Goal: Transaction & Acquisition: Purchase product/service

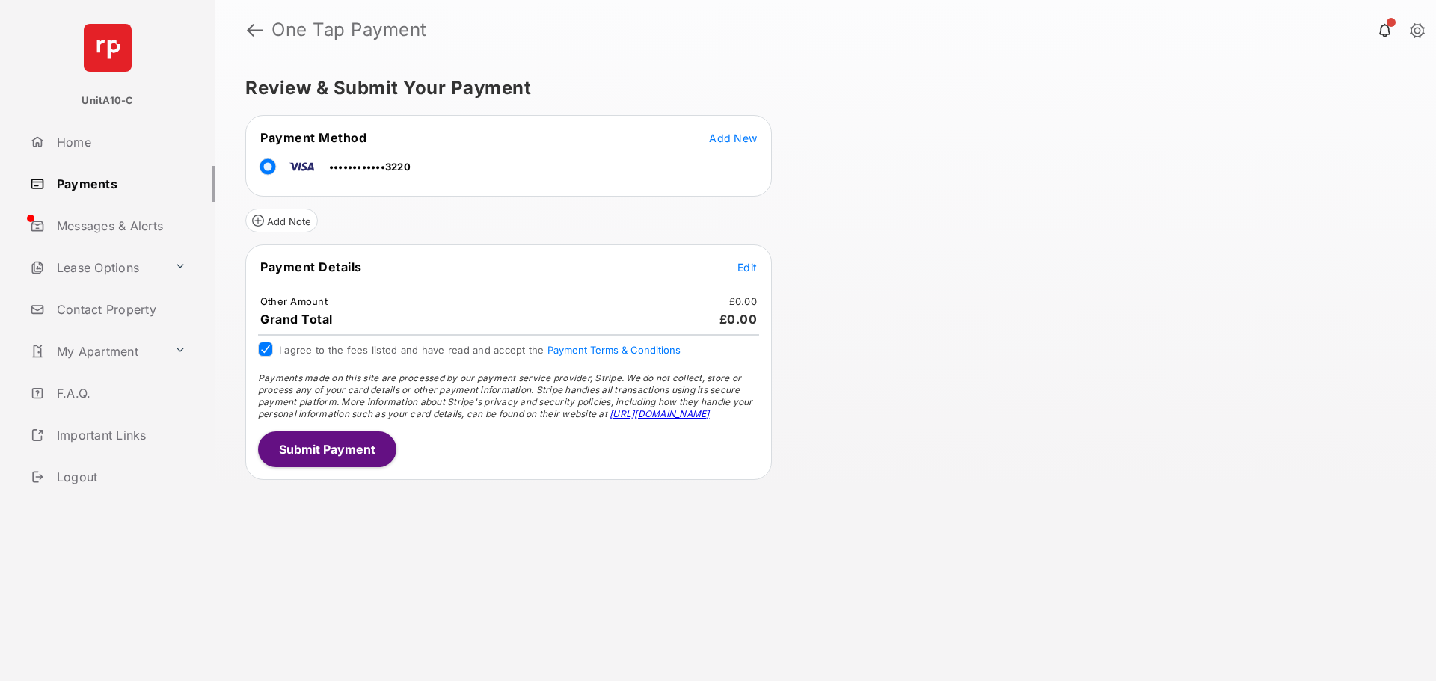
click at [747, 272] on span "Edit" at bounding box center [747, 267] width 19 height 13
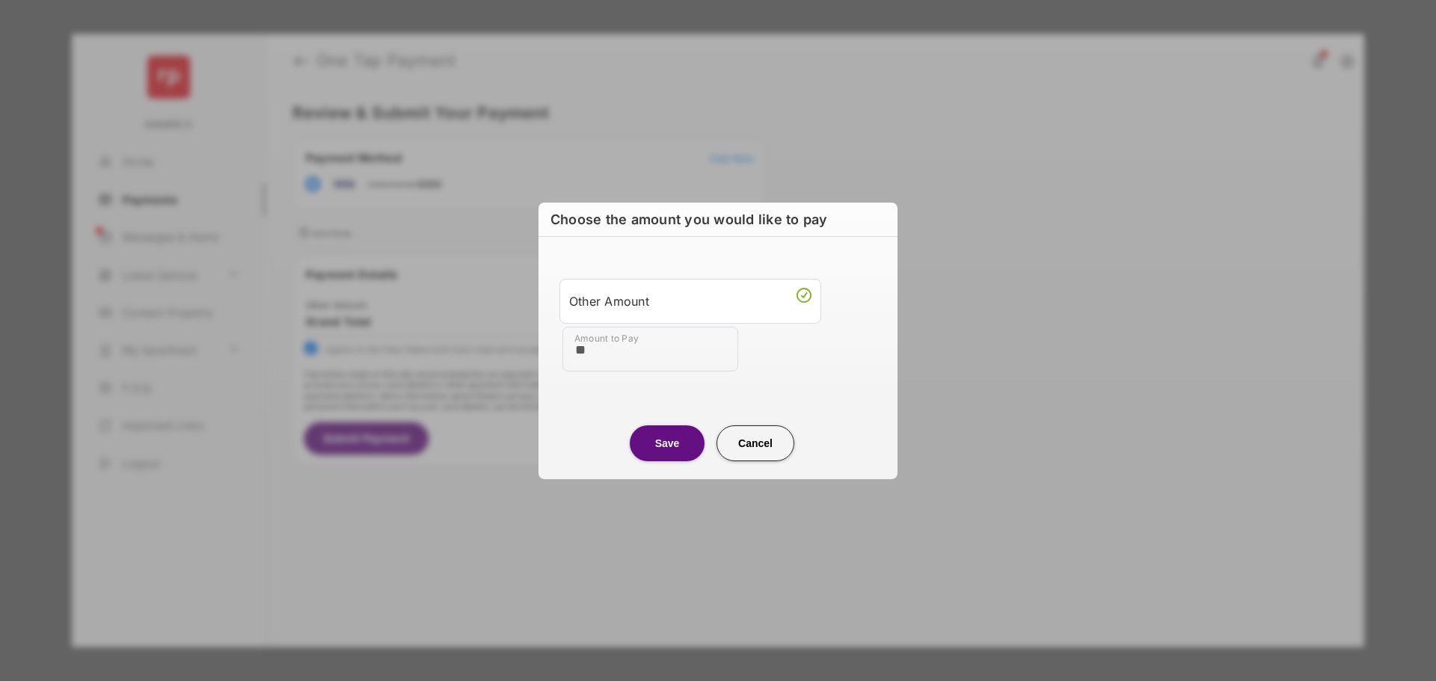
type input "**"
click at [671, 454] on button "Save" at bounding box center [667, 444] width 75 height 36
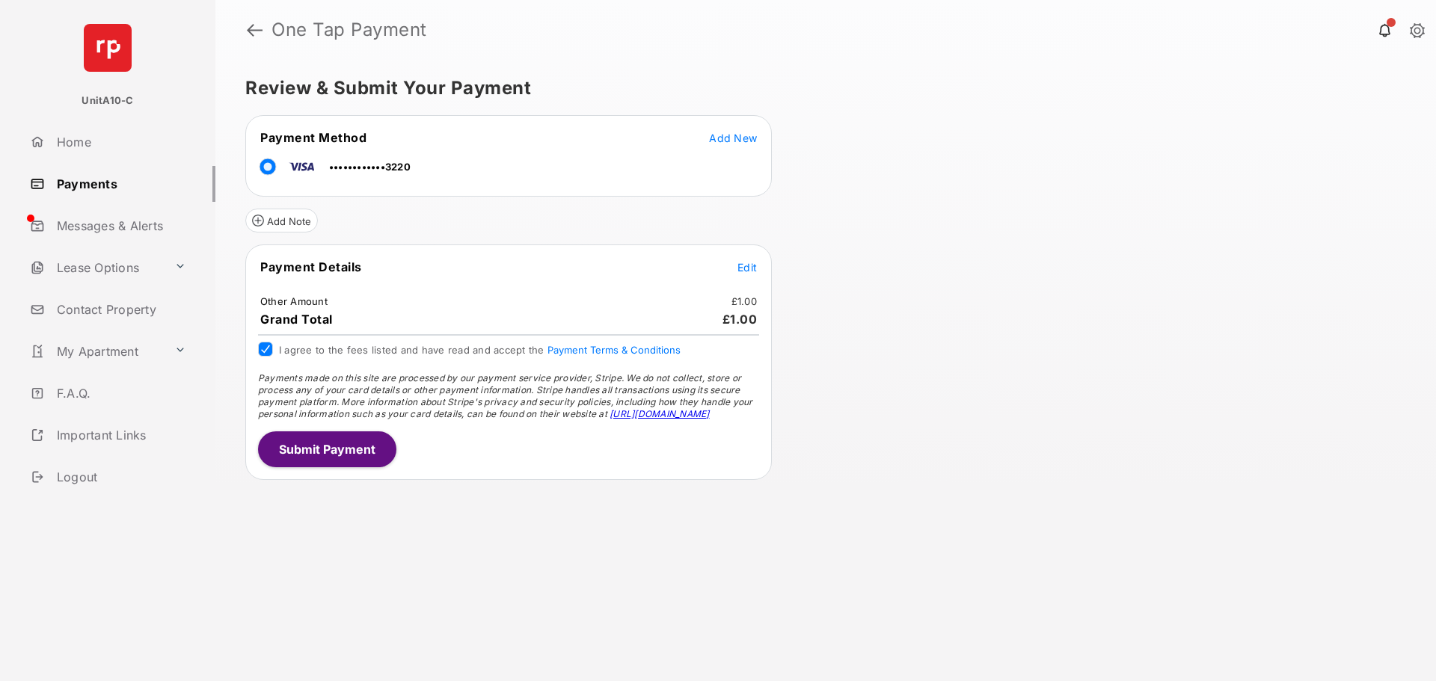
click at [357, 452] on button "Submit Payment" at bounding box center [327, 450] width 138 height 36
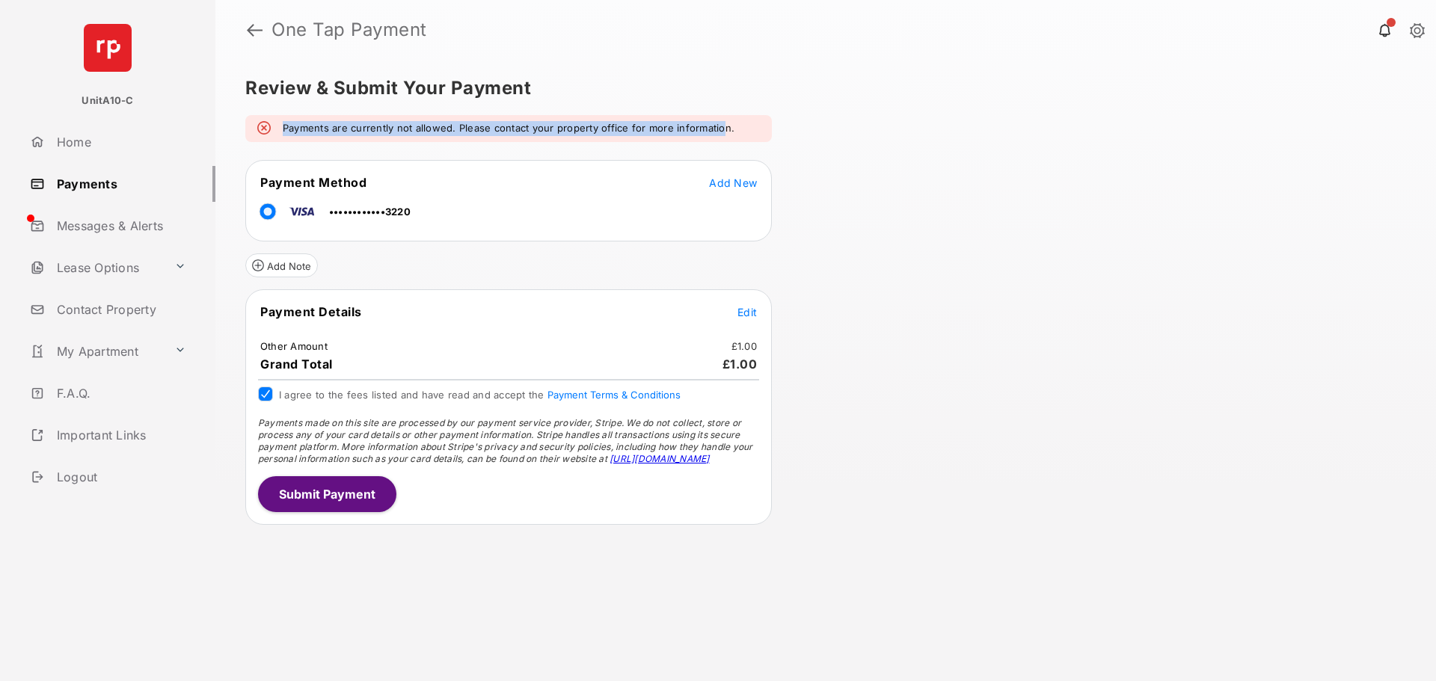
drag, startPoint x: 281, startPoint y: 125, endPoint x: 723, endPoint y: 117, distance: 442.2
click at [723, 117] on div "Payments are currently not allowed. Please contact your property office for mor…" at bounding box center [508, 128] width 527 height 27
drag, startPoint x: 723, startPoint y: 117, endPoint x: 251, endPoint y: 125, distance: 472.1
click at [251, 125] on div "Payments are currently not allowed. Please contact your property office for mor…" at bounding box center [508, 128] width 527 height 27
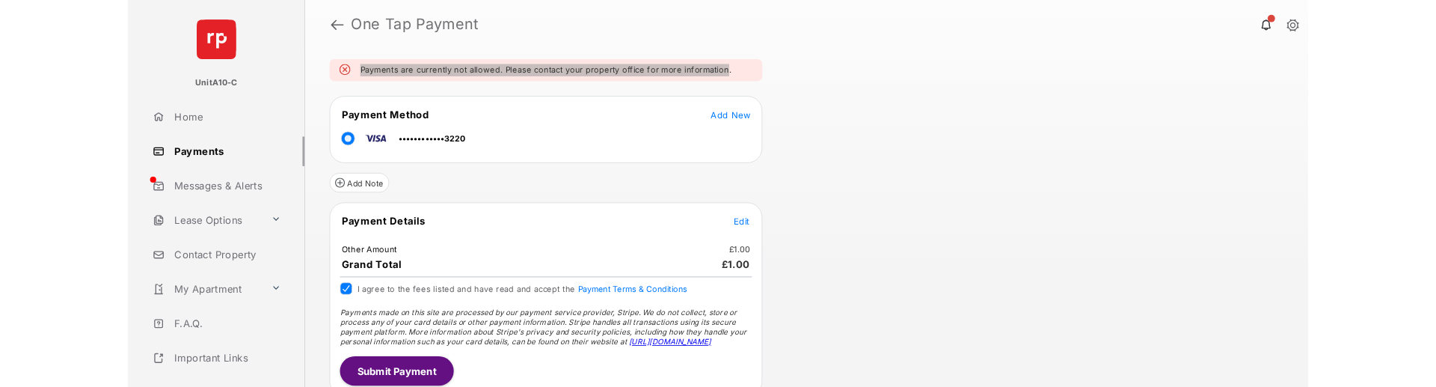
scroll to position [56, 0]
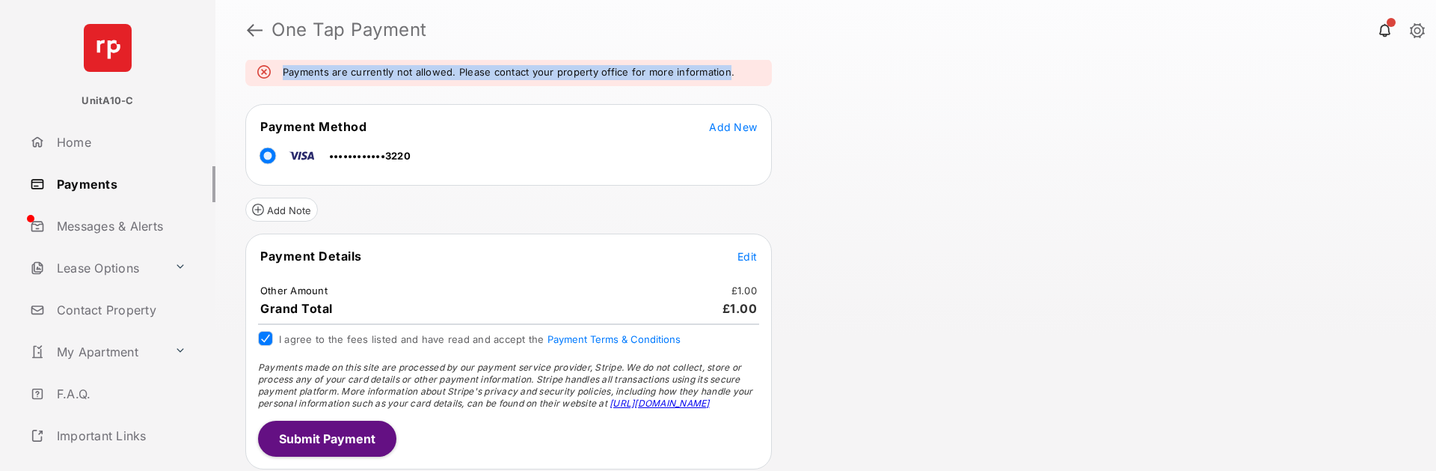
click at [345, 438] on button "Submit Payment" at bounding box center [327, 438] width 138 height 36
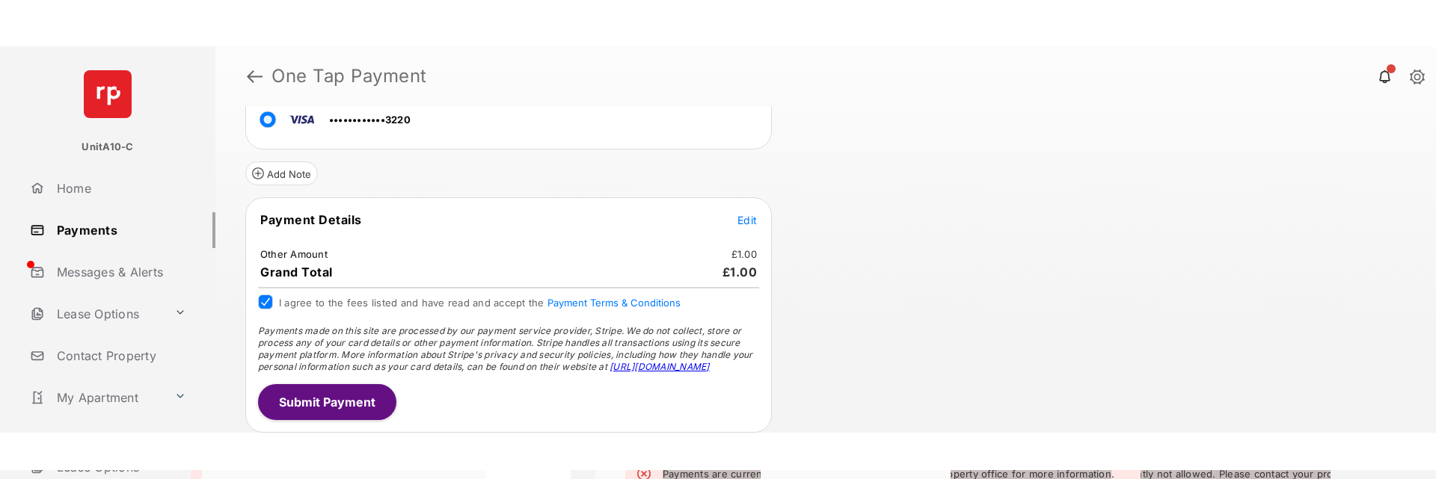
scroll to position [140, 0]
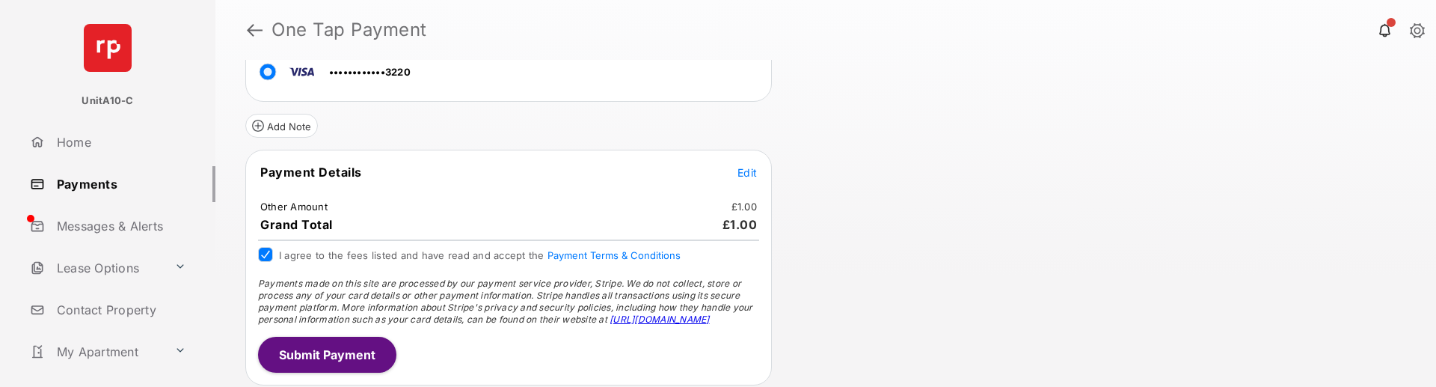
click at [375, 346] on button "Submit Payment" at bounding box center [327, 355] width 138 height 36
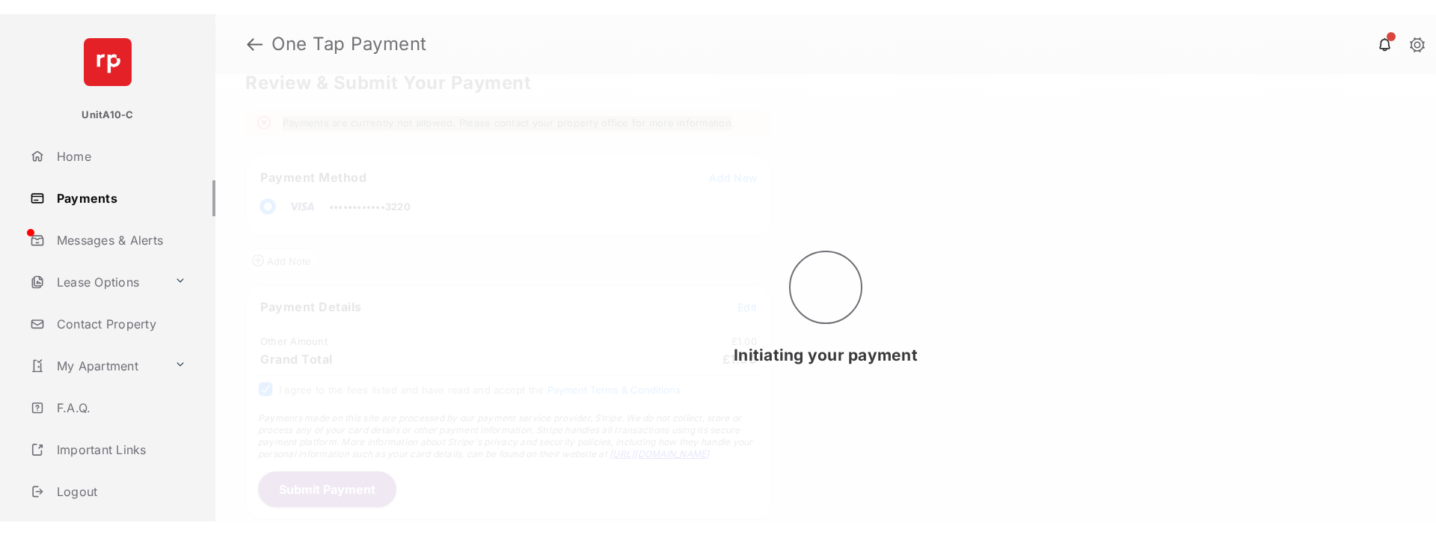
scroll to position [0, 0]
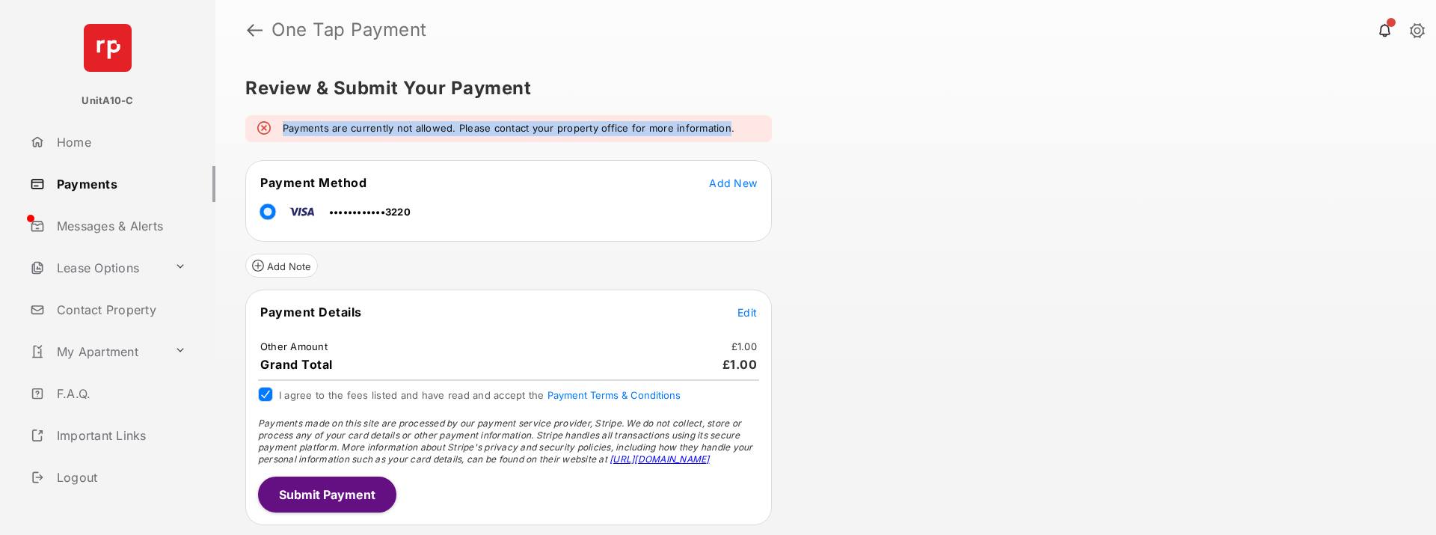
click at [359, 509] on button "Submit Payment" at bounding box center [327, 494] width 138 height 36
click at [369, 500] on button "Submit Payment" at bounding box center [327, 494] width 138 height 36
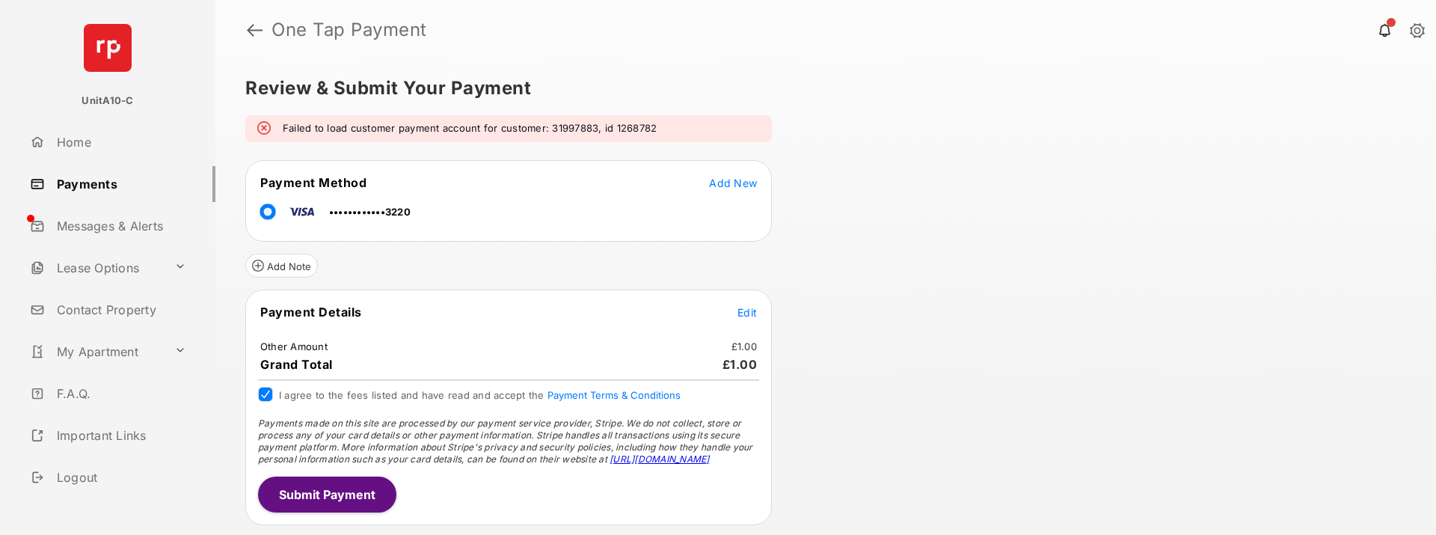
click at [346, 492] on button "Submit Payment" at bounding box center [327, 494] width 138 height 36
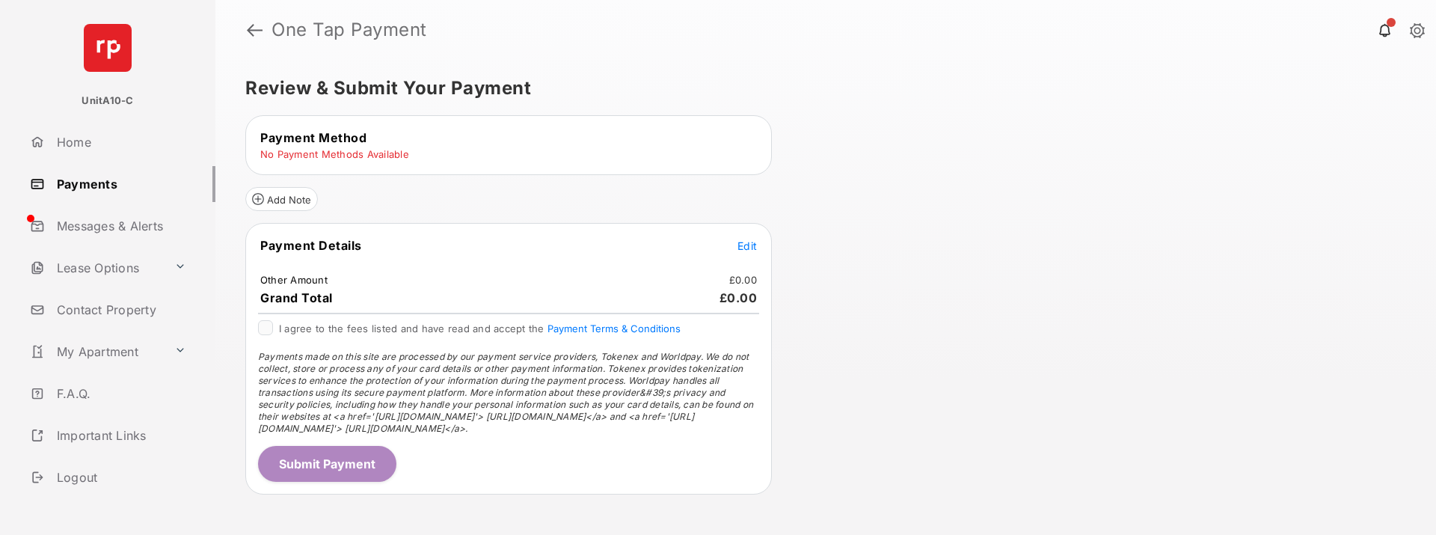
click at [257, 324] on div "I agree to the fees listed and have read and accept the Payment Terms & Conditi…" at bounding box center [508, 335] width 519 height 30
click at [763, 217] on form "Payment Method Add New No Payment Methods Available Add Note Payment Details Ed…" at bounding box center [508, 304] width 527 height 379
click at [734, 242] on tr "Payment Details Edit" at bounding box center [509, 254] width 522 height 34
click at [744, 243] on span "Edit" at bounding box center [747, 245] width 19 height 13
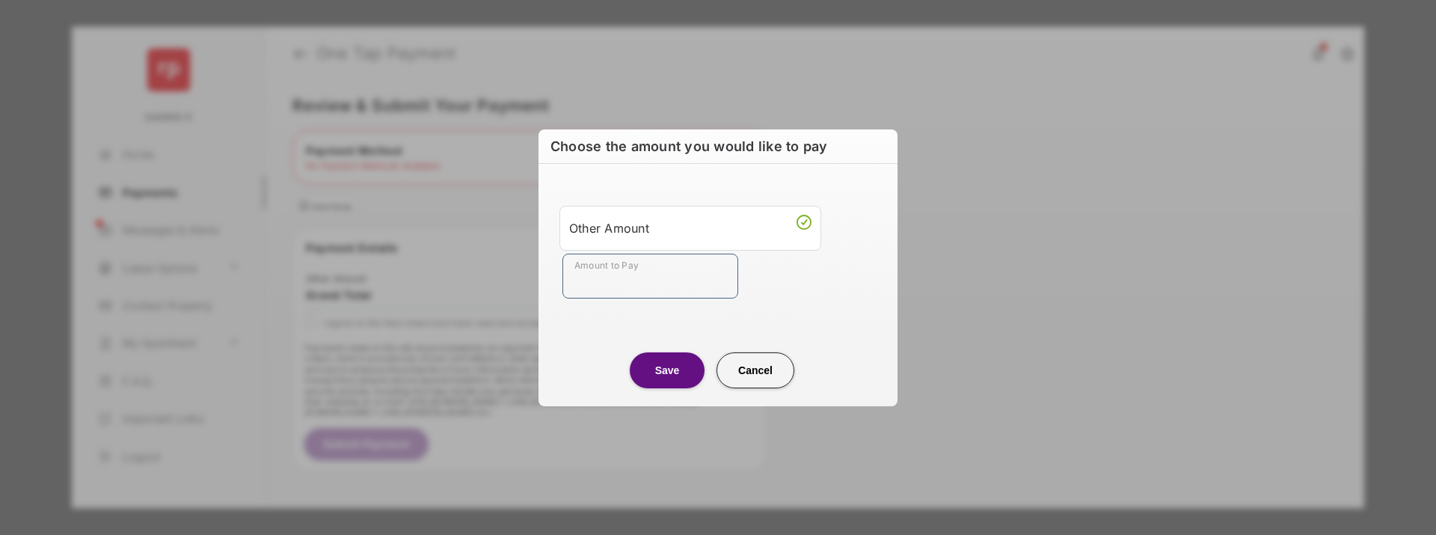
click at [652, 295] on input "Amount to Pay" at bounding box center [651, 276] width 176 height 45
type input "**"
click at [678, 372] on button "Save" at bounding box center [667, 370] width 75 height 36
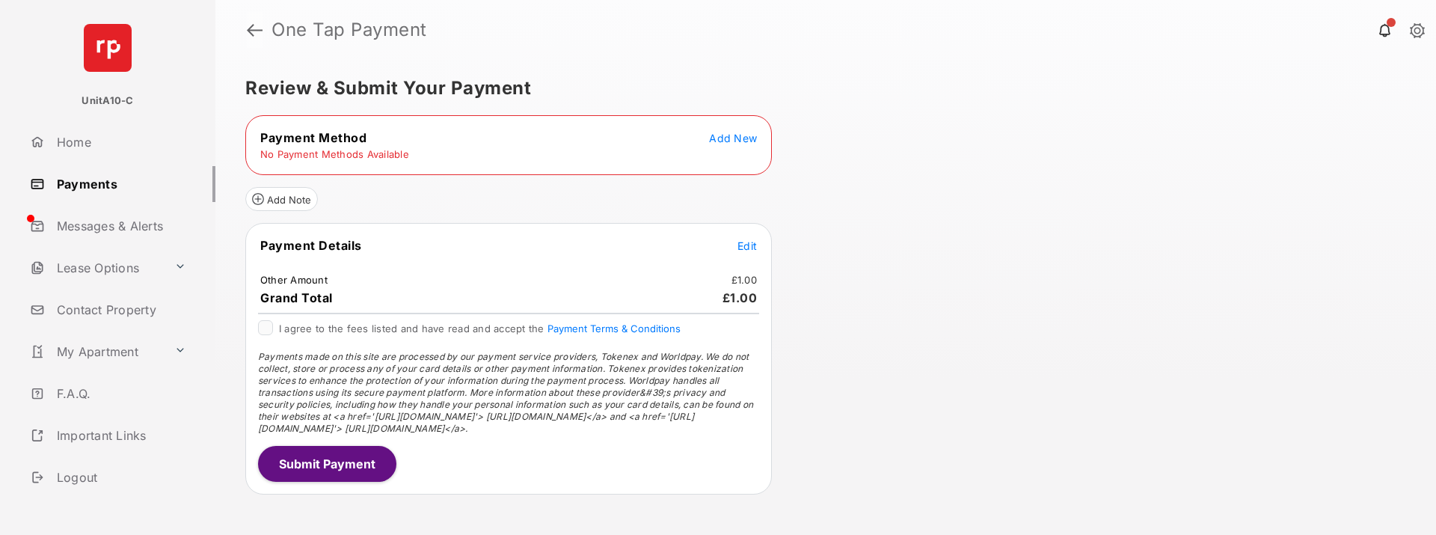
click at [257, 27] on link at bounding box center [255, 30] width 16 height 36
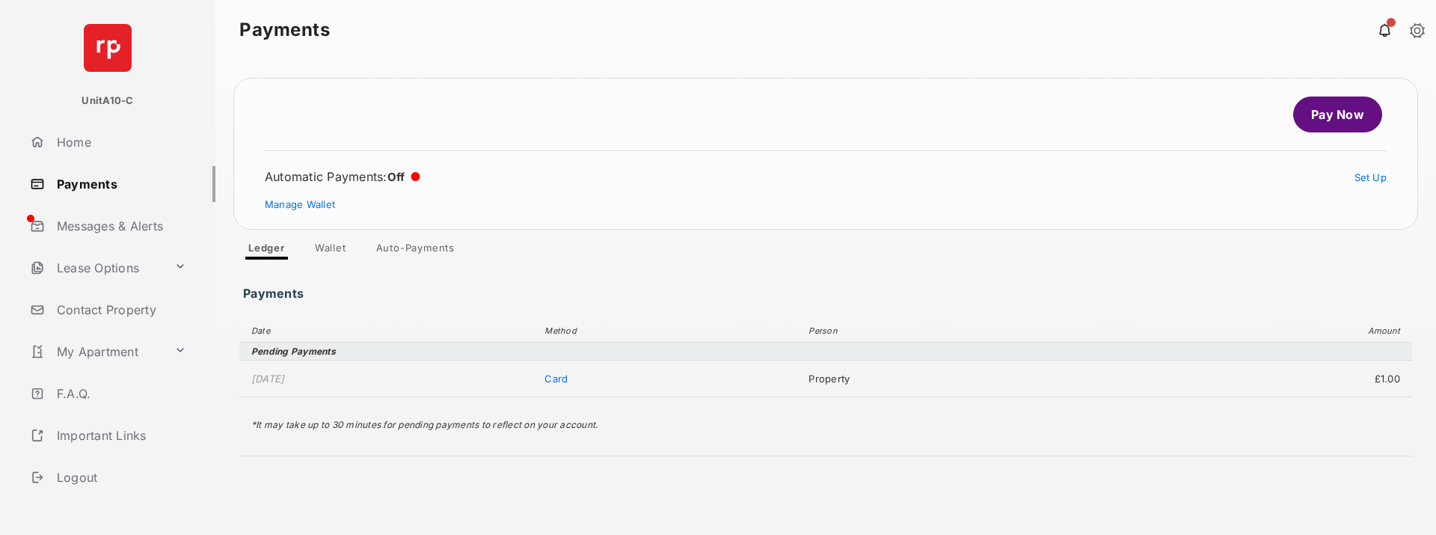
click at [1342, 103] on link "Pay Now" at bounding box center [1337, 114] width 89 height 36
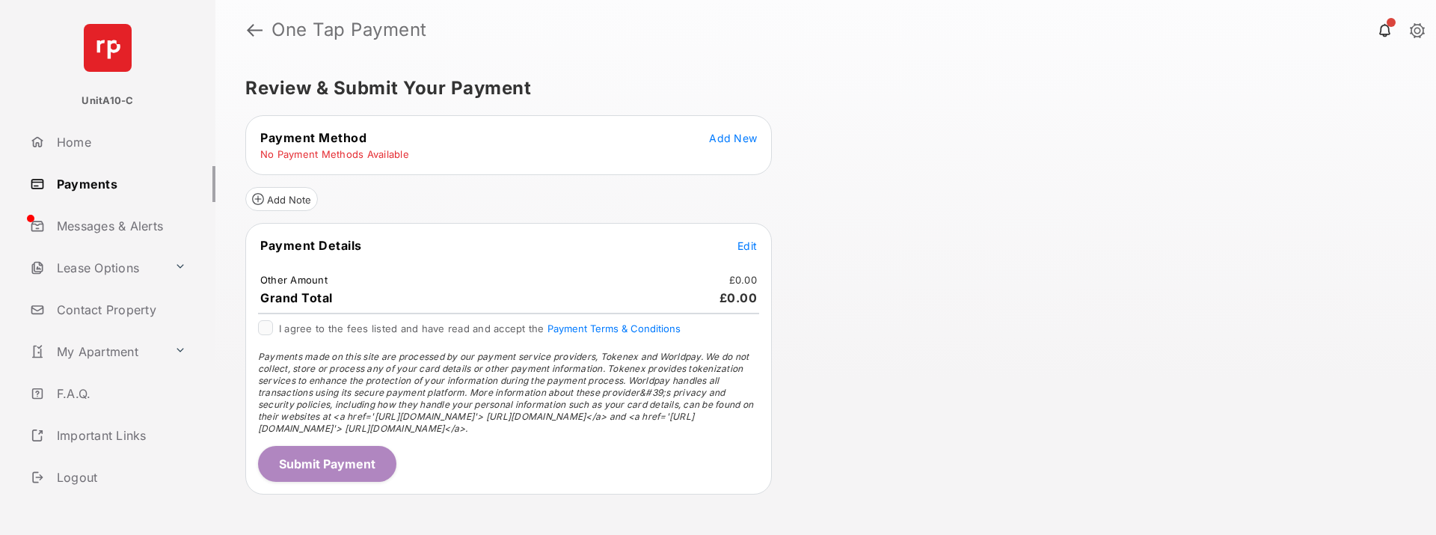
click at [125, 186] on link "Payments" at bounding box center [119, 184] width 191 height 36
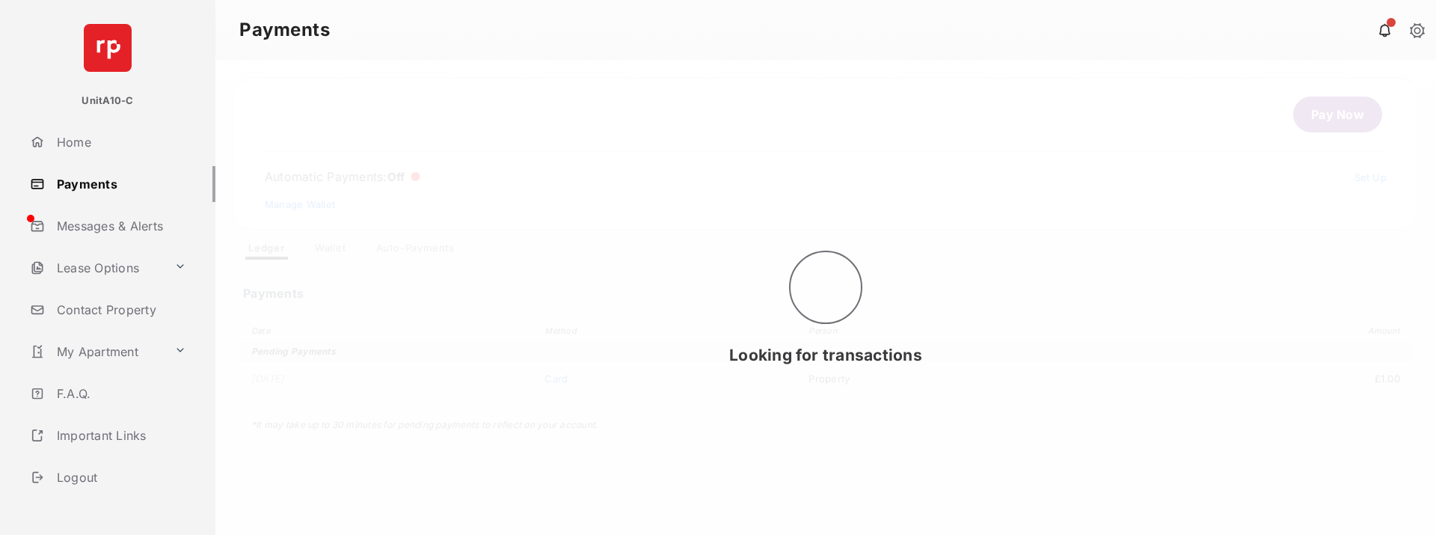
click at [329, 253] on div "Looking for transactions" at bounding box center [825, 297] width 1221 height 475
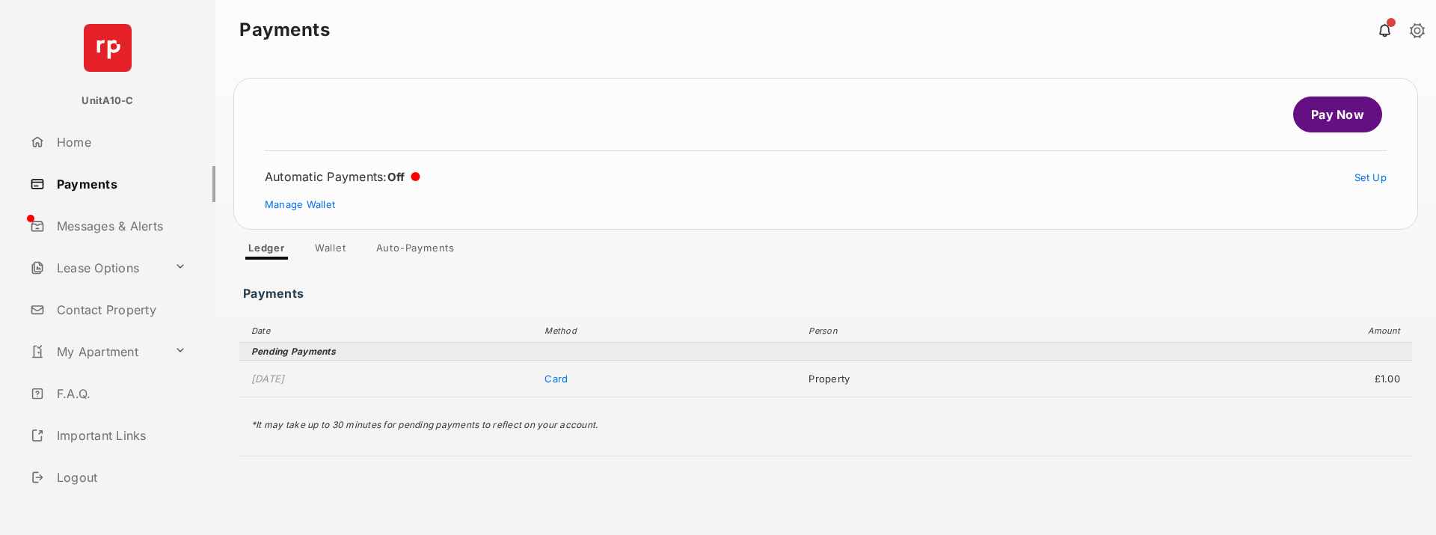
click at [329, 253] on link "Wallet" at bounding box center [330, 251] width 55 height 18
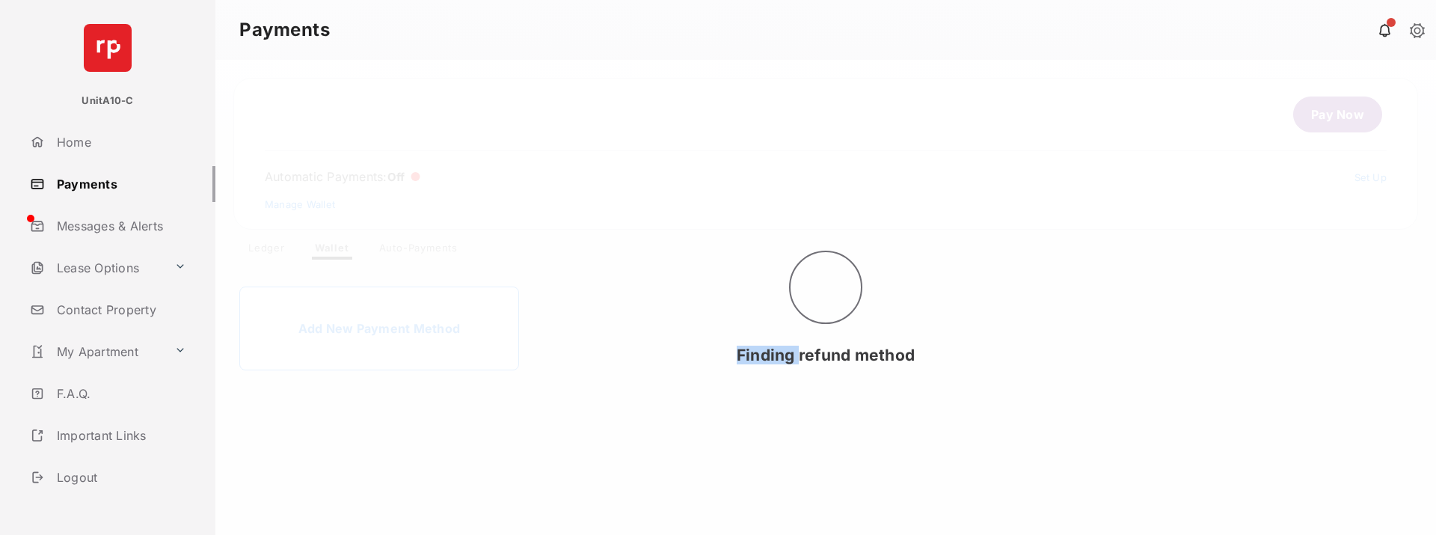
click at [329, 253] on div "Finding refund method" at bounding box center [825, 297] width 1221 height 475
click at [648, 365] on div "Finding refund method" at bounding box center [825, 297] width 1221 height 475
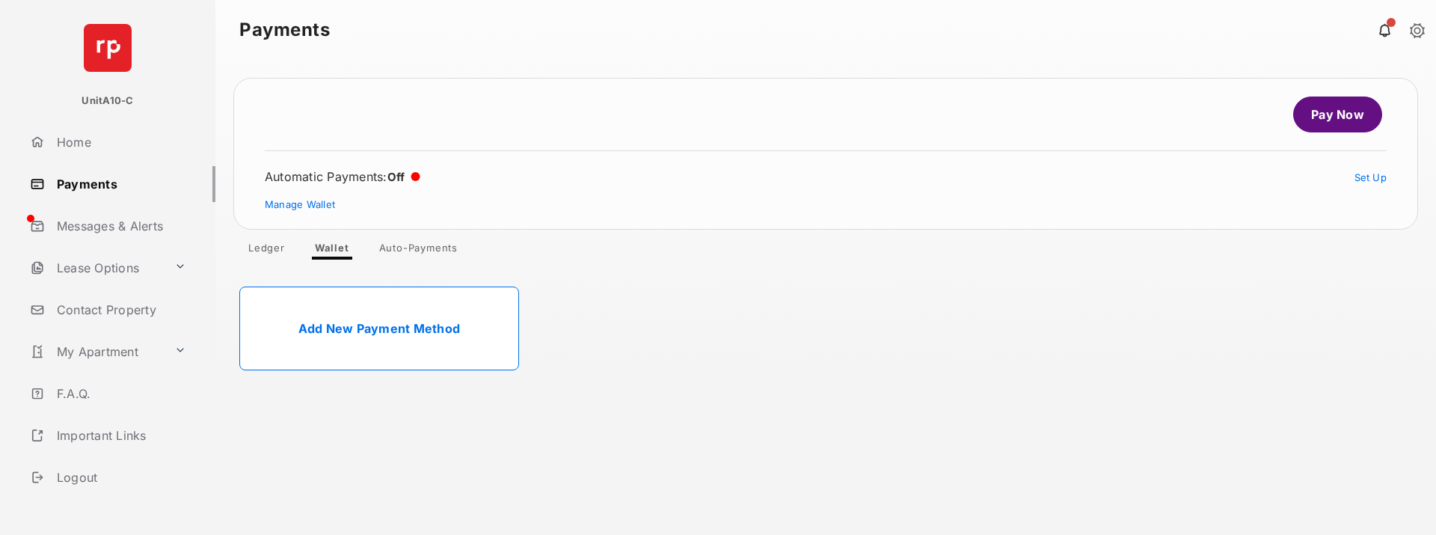
click at [1357, 118] on link "Pay Now" at bounding box center [1337, 114] width 89 height 36
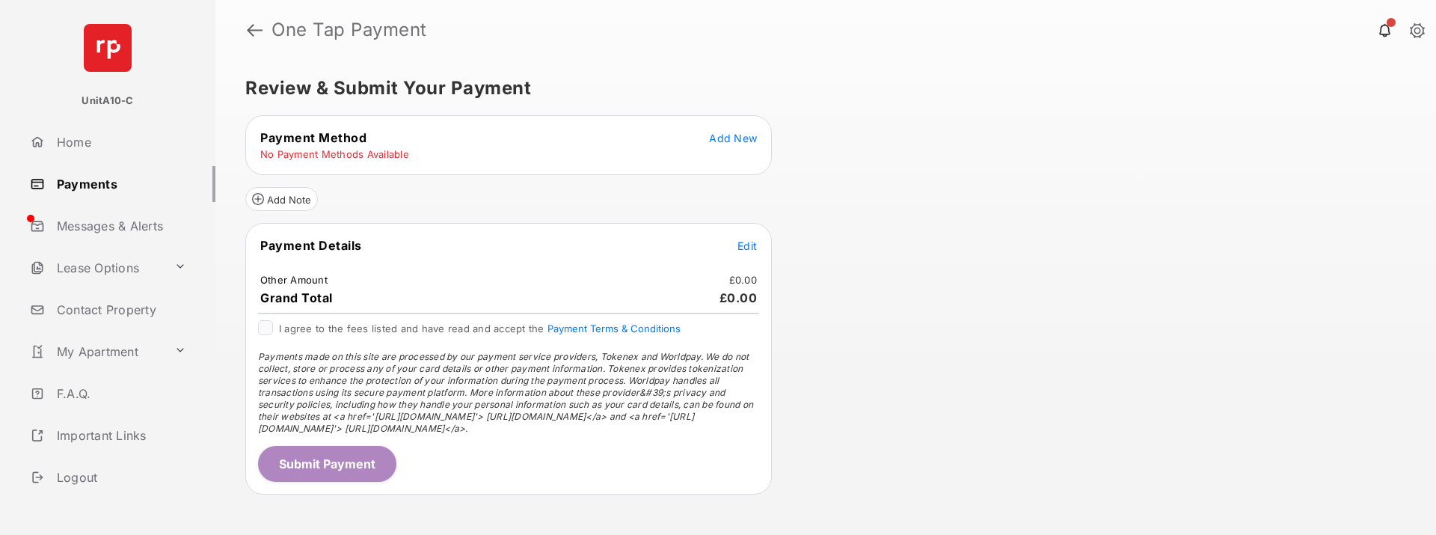
click at [724, 139] on span "Add New" at bounding box center [733, 138] width 48 height 13
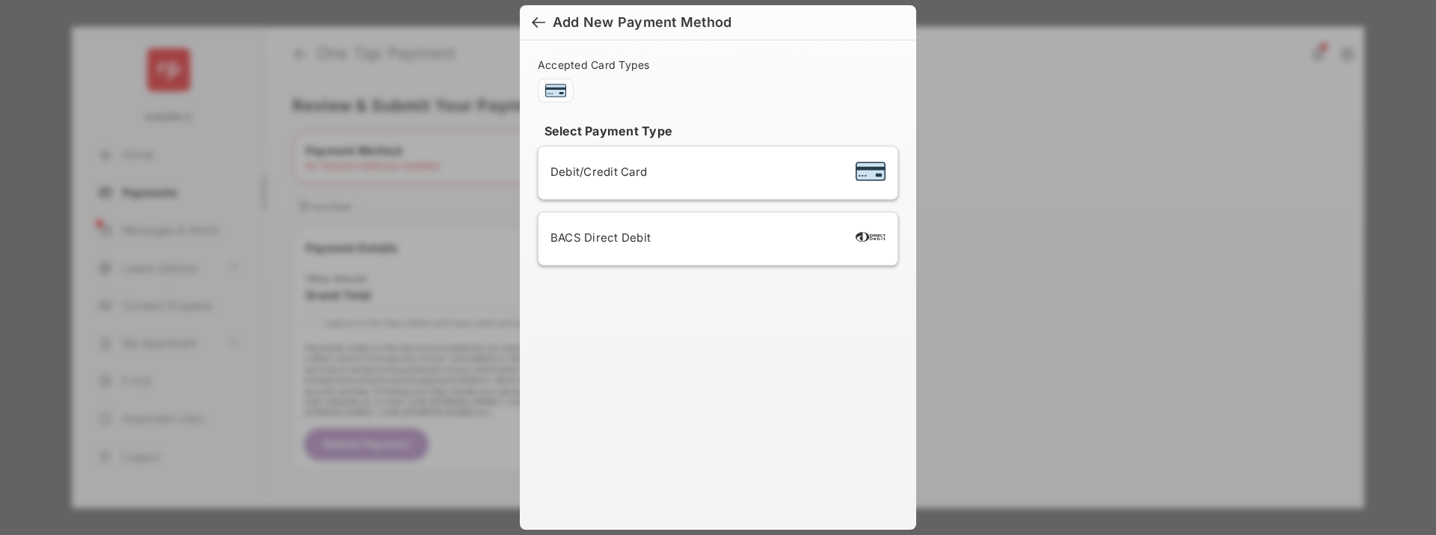
click at [533, 17] on div at bounding box center [538, 24] width 13 height 16
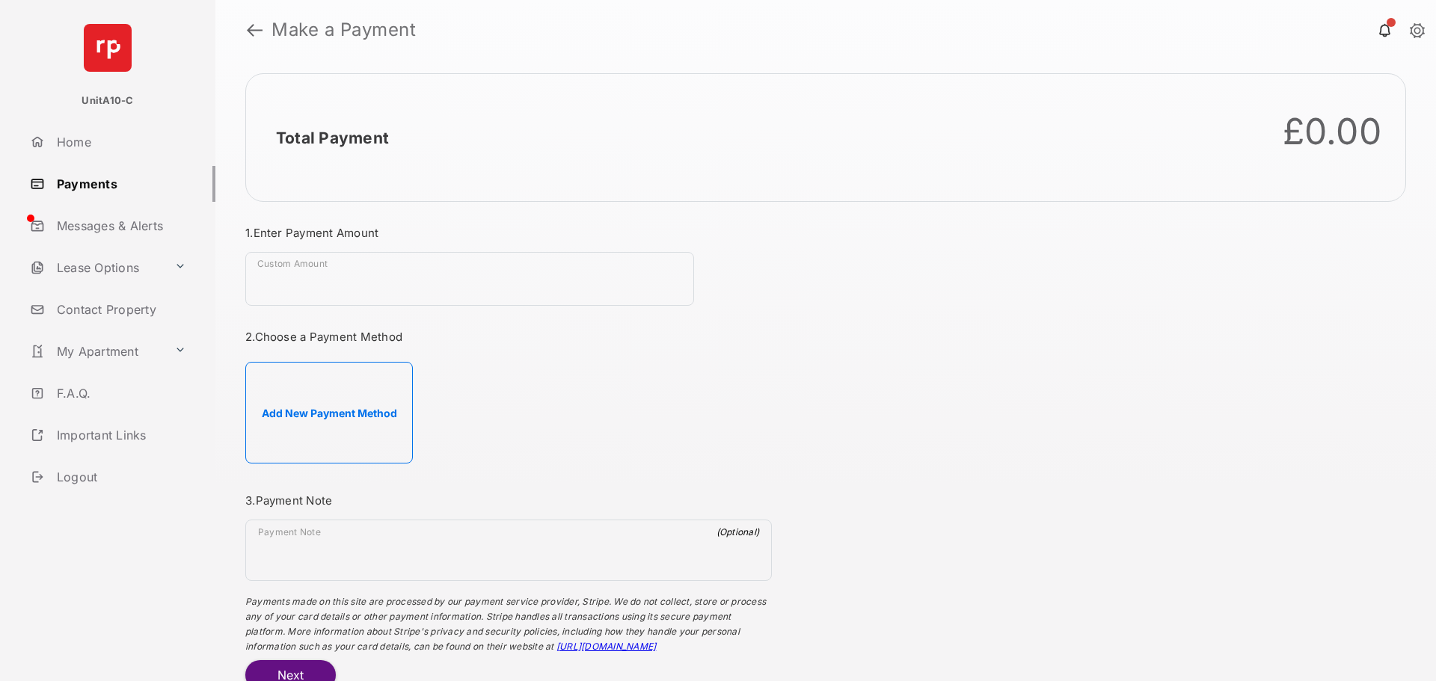
click at [263, 26] on h1 "Make a Payment" at bounding box center [838, 30] width 1150 height 18
click at [251, 28] on link at bounding box center [255, 30] width 16 height 36
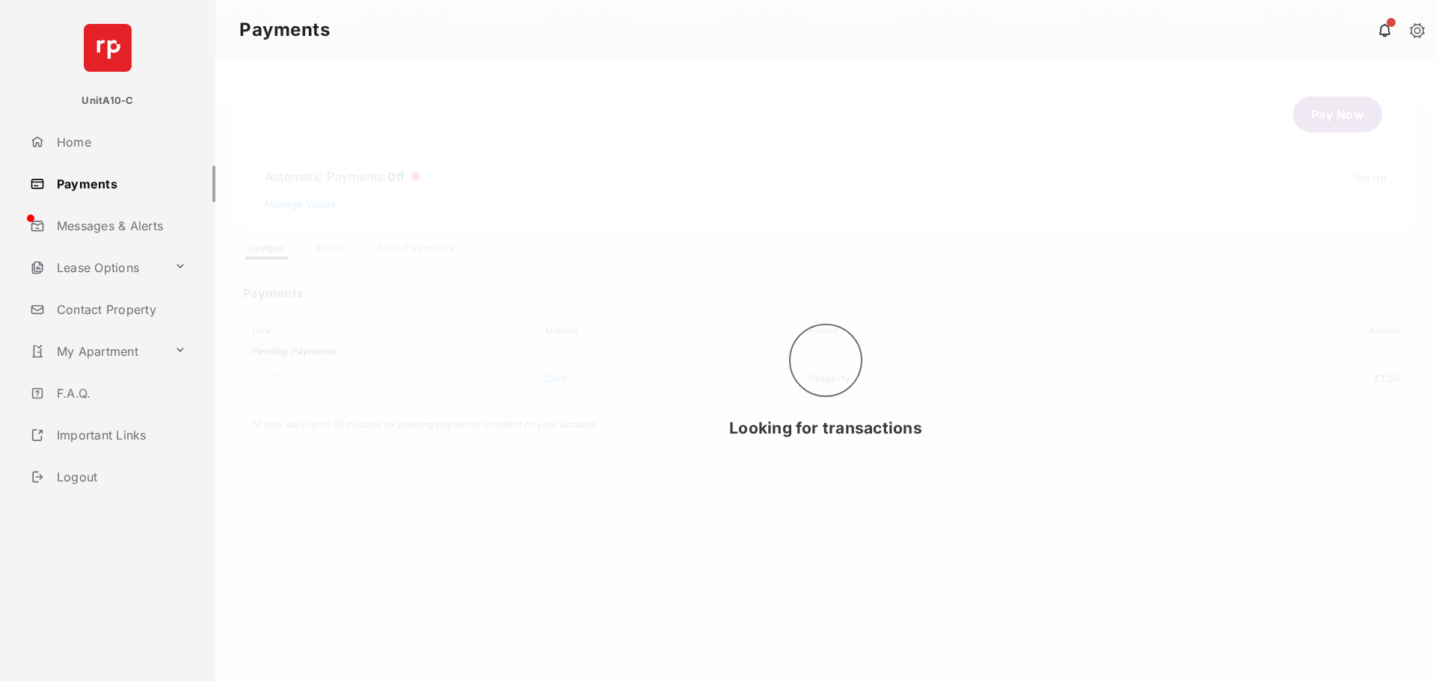
click at [337, 251] on div "Looking for transactions" at bounding box center [825, 371] width 1221 height 622
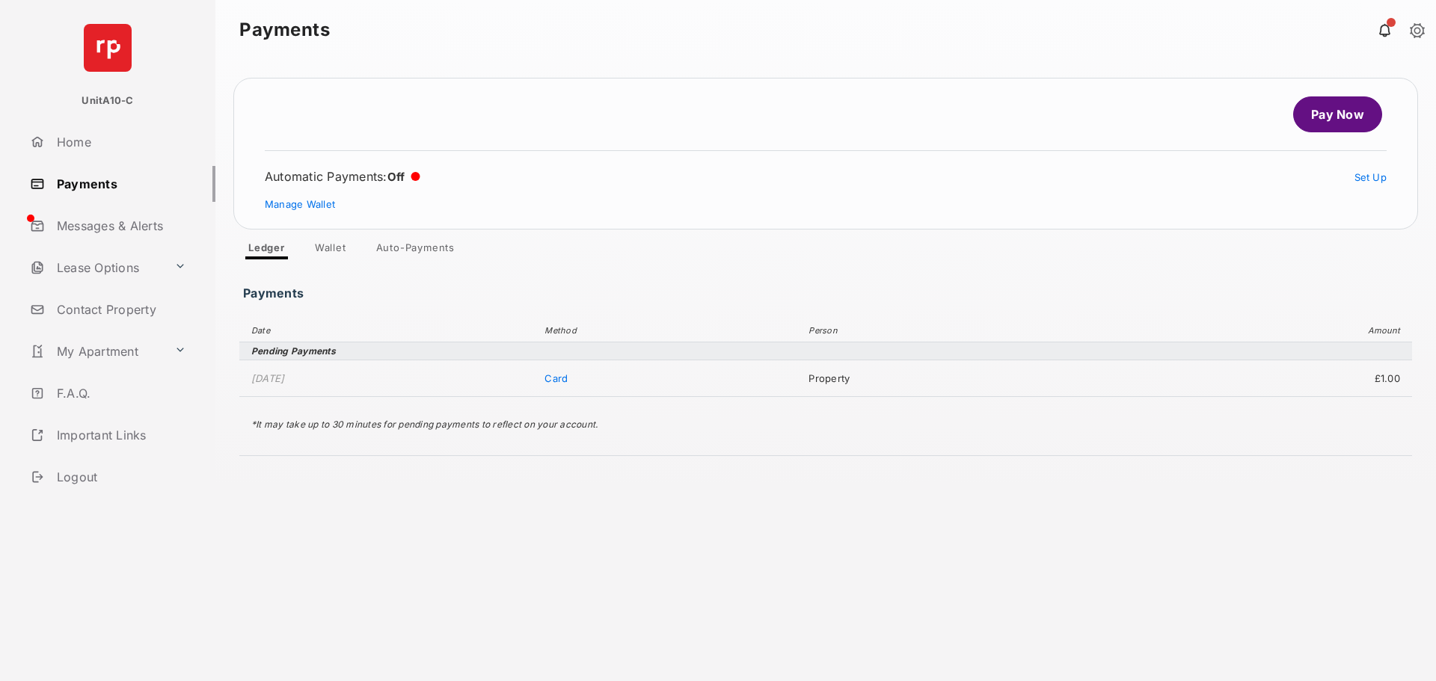
click at [337, 251] on link "Wallet" at bounding box center [330, 251] width 55 height 18
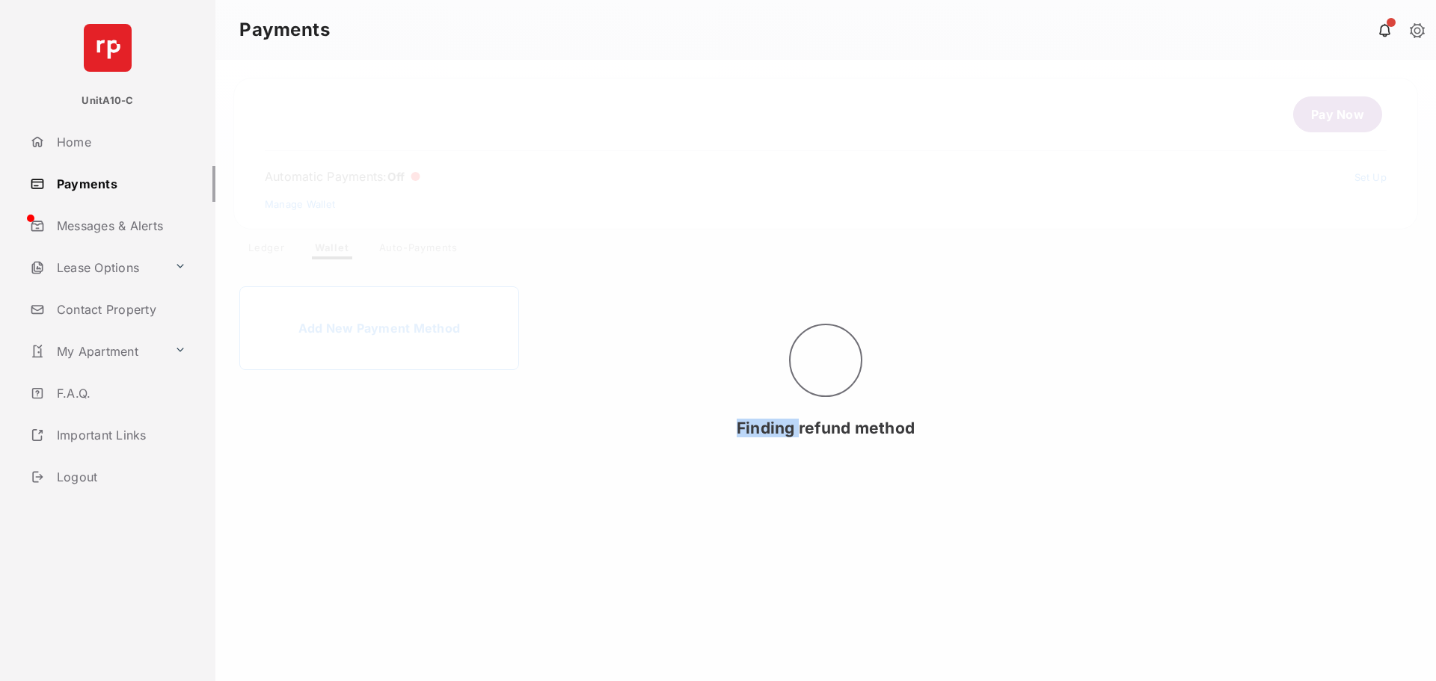
click at [337, 251] on div "Finding refund method" at bounding box center [825, 371] width 1221 height 622
click at [692, 362] on div "Finding refund method" at bounding box center [825, 371] width 1221 height 622
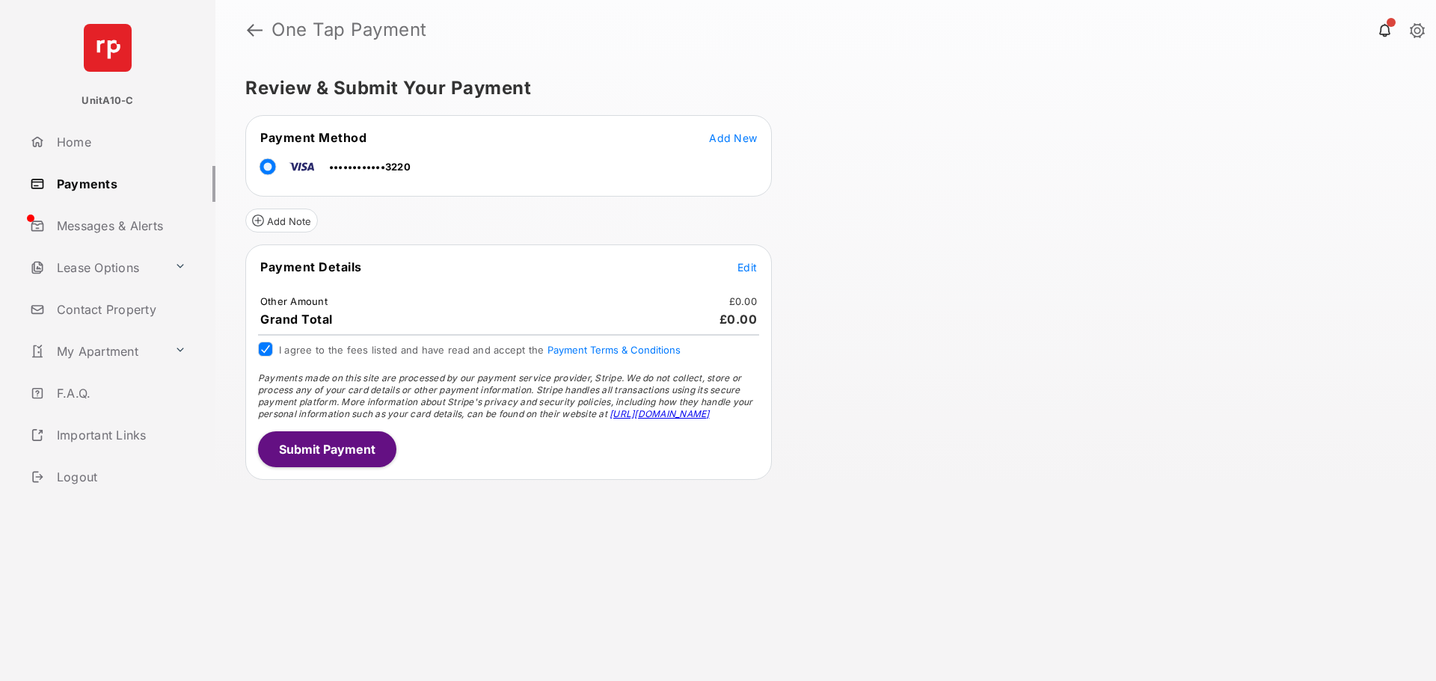
click at [754, 273] on span "Edit" at bounding box center [747, 267] width 19 height 13
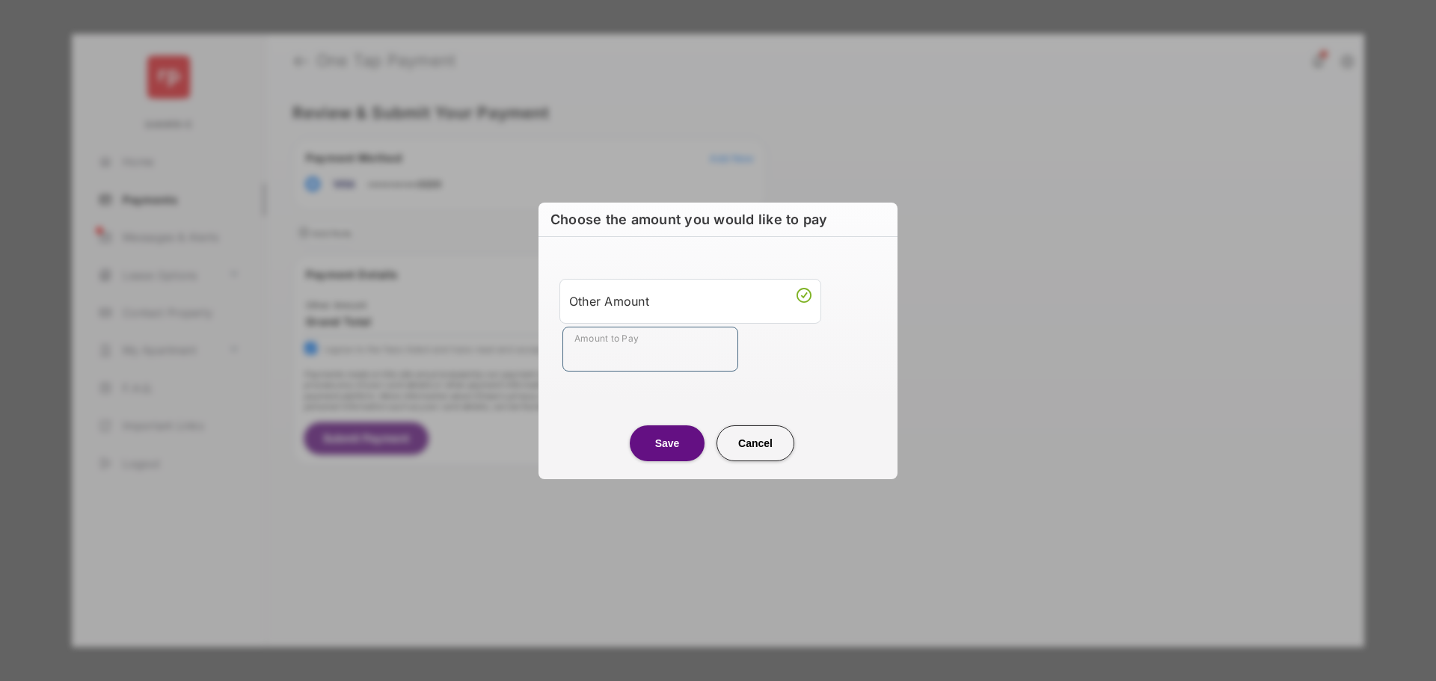
click at [674, 337] on input "Amount to Pay" at bounding box center [651, 349] width 176 height 45
type input "**"
click at [665, 450] on button "Save" at bounding box center [667, 444] width 75 height 36
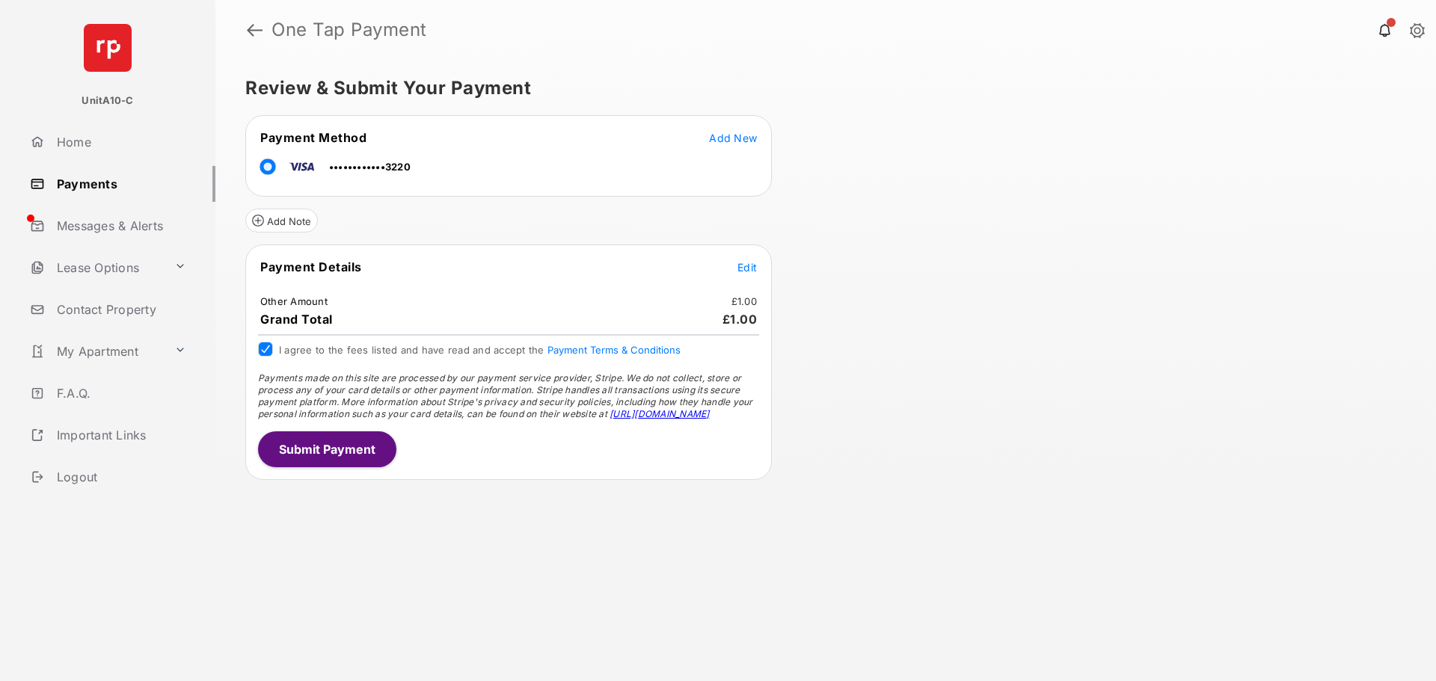
click at [345, 447] on button "Submit Payment" at bounding box center [327, 450] width 138 height 36
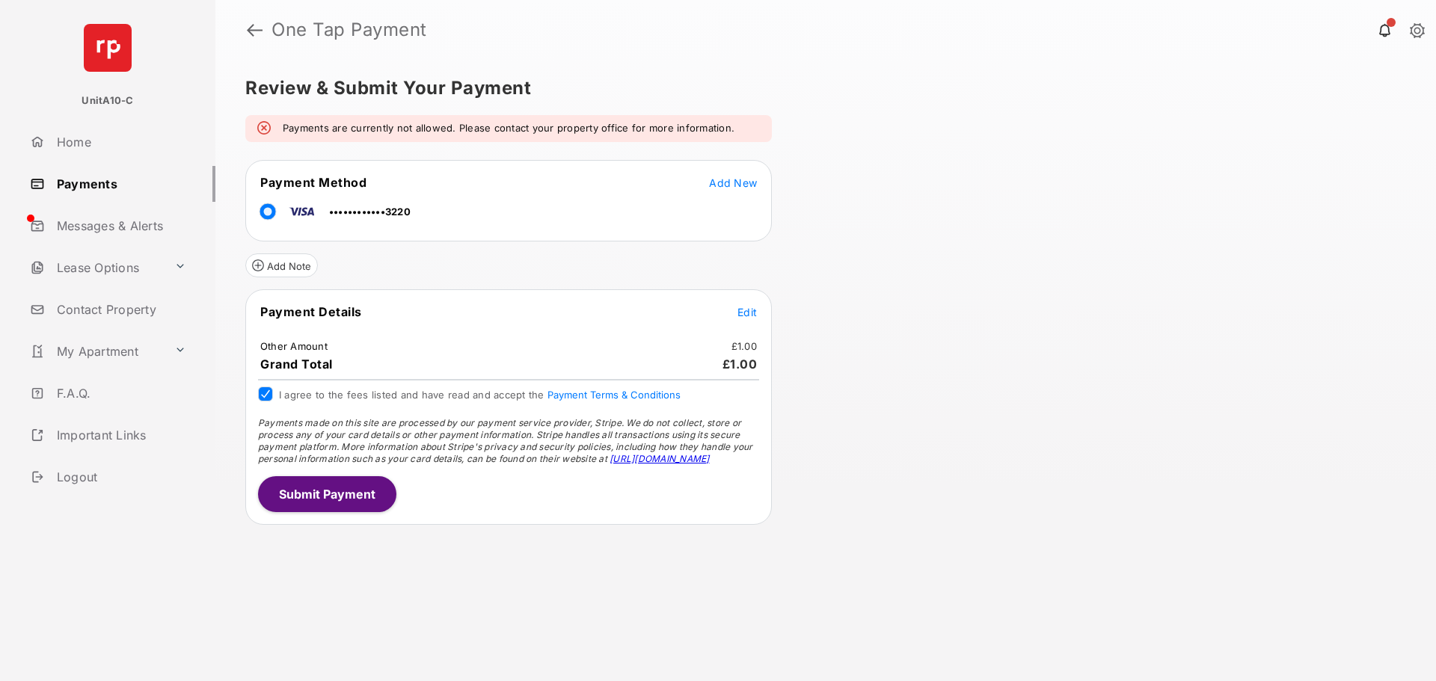
drag, startPoint x: 257, startPoint y: 119, endPoint x: 306, endPoint y: 129, distance: 49.6
click at [258, 120] on div "Payments are currently not allowed. Please contact your property office for mor…" at bounding box center [508, 128] width 527 height 27
click at [308, 129] on em "Payments are currently not allowed. Please contact your property office for mor…" at bounding box center [509, 128] width 452 height 15
drag, startPoint x: 308, startPoint y: 129, endPoint x: 741, endPoint y: 124, distance: 432.4
click at [741, 124] on div "Payments are currently not allowed. Please contact your property office for mor…" at bounding box center [508, 128] width 527 height 27
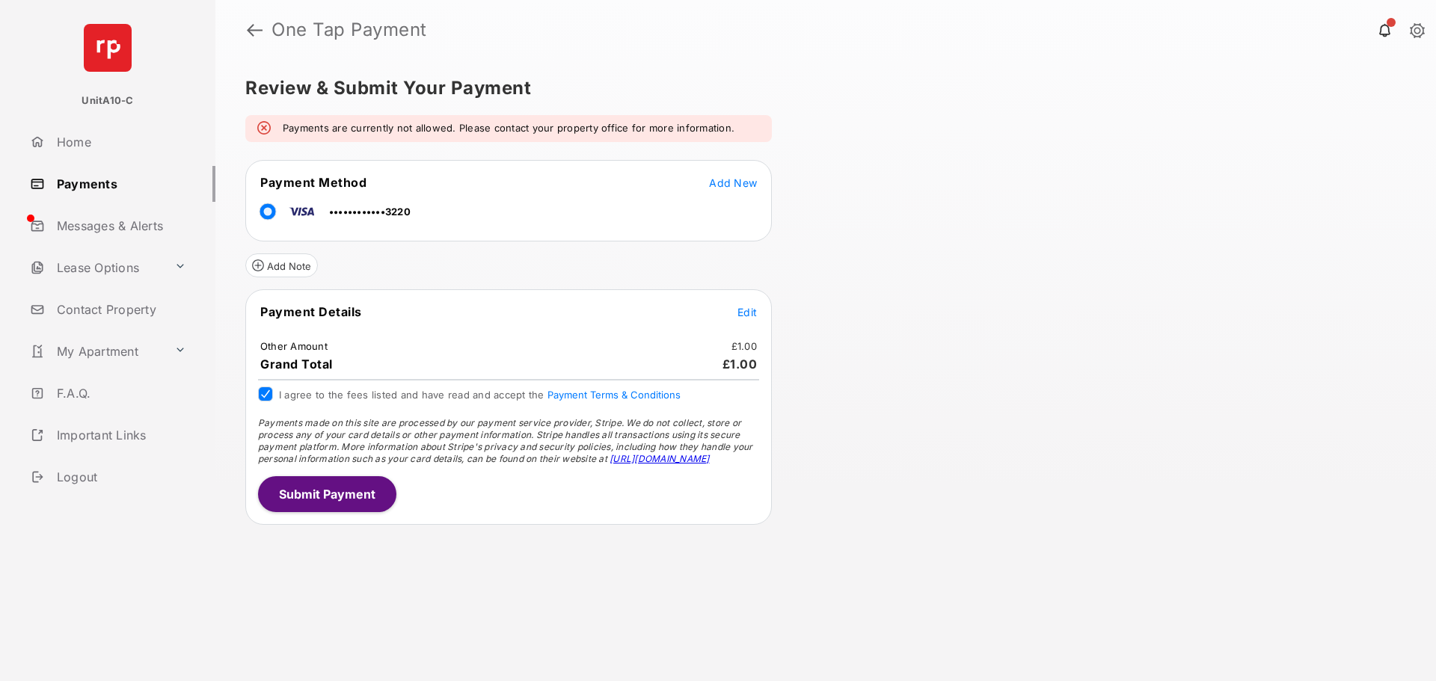
click at [938, 150] on div "Review & Submit Your Payment Payments are currently not allowed. Please contact…" at bounding box center [825, 371] width 1221 height 622
